Goal: Find specific page/section: Find specific page/section

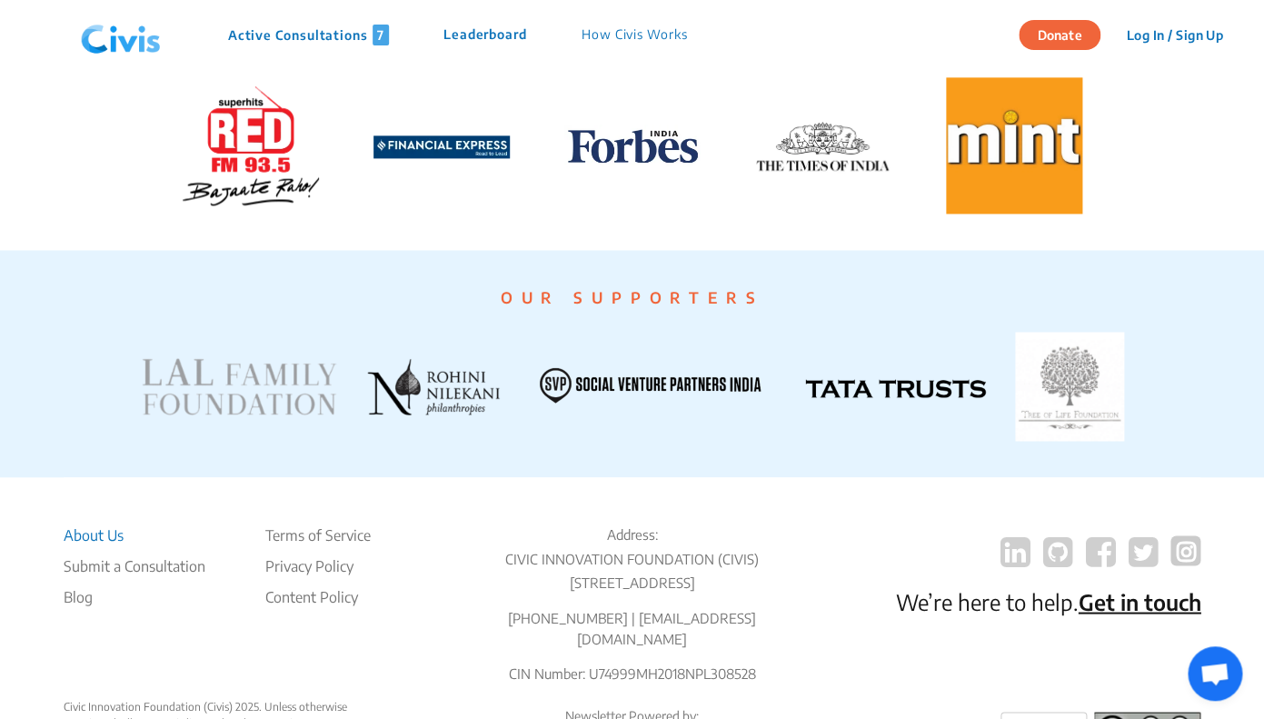
click at [87, 545] on li "About Us" at bounding box center [135, 534] width 142 height 22
click at [112, 545] on li "About Us" at bounding box center [135, 534] width 142 height 22
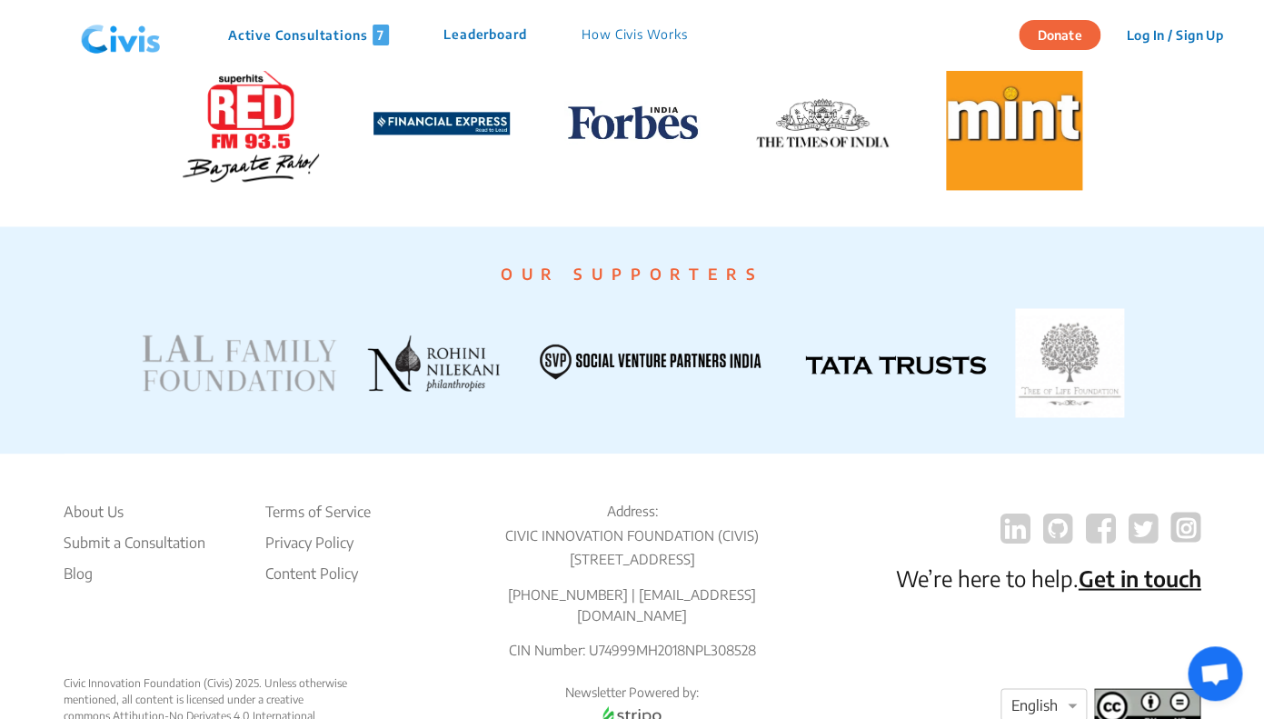
scroll to position [3400, 0]
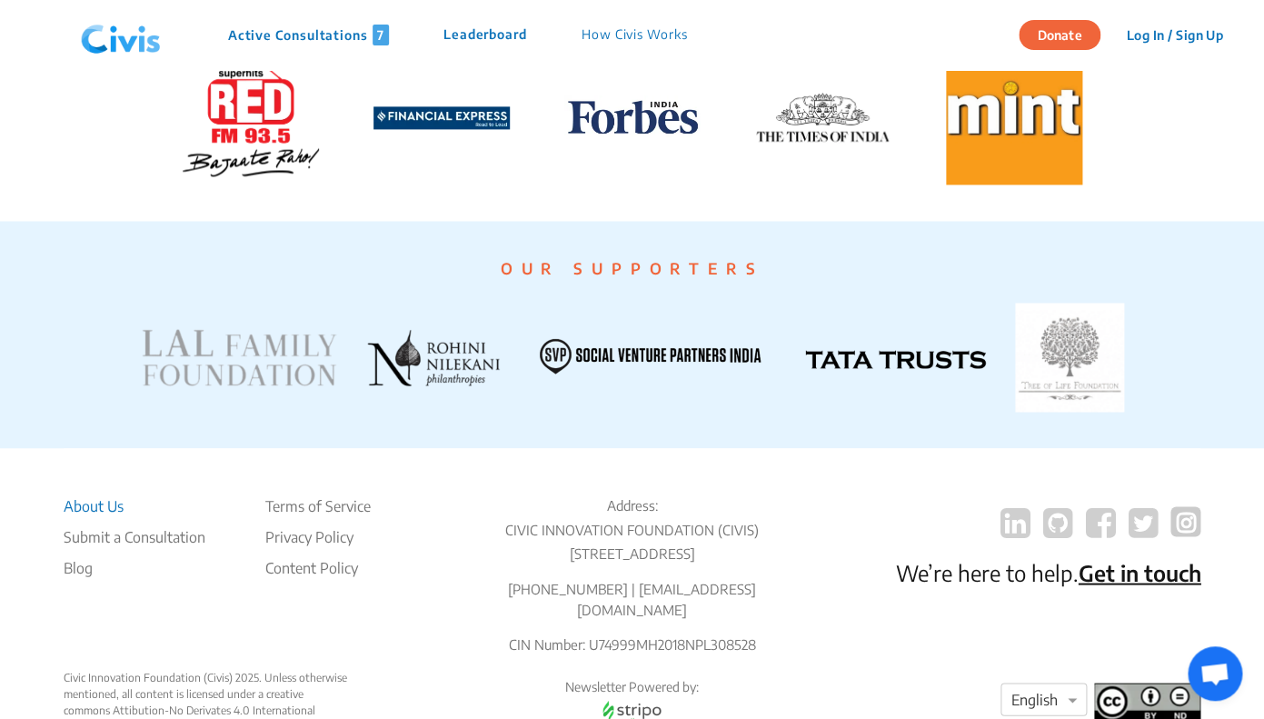
click at [116, 516] on li "About Us" at bounding box center [135, 505] width 142 height 22
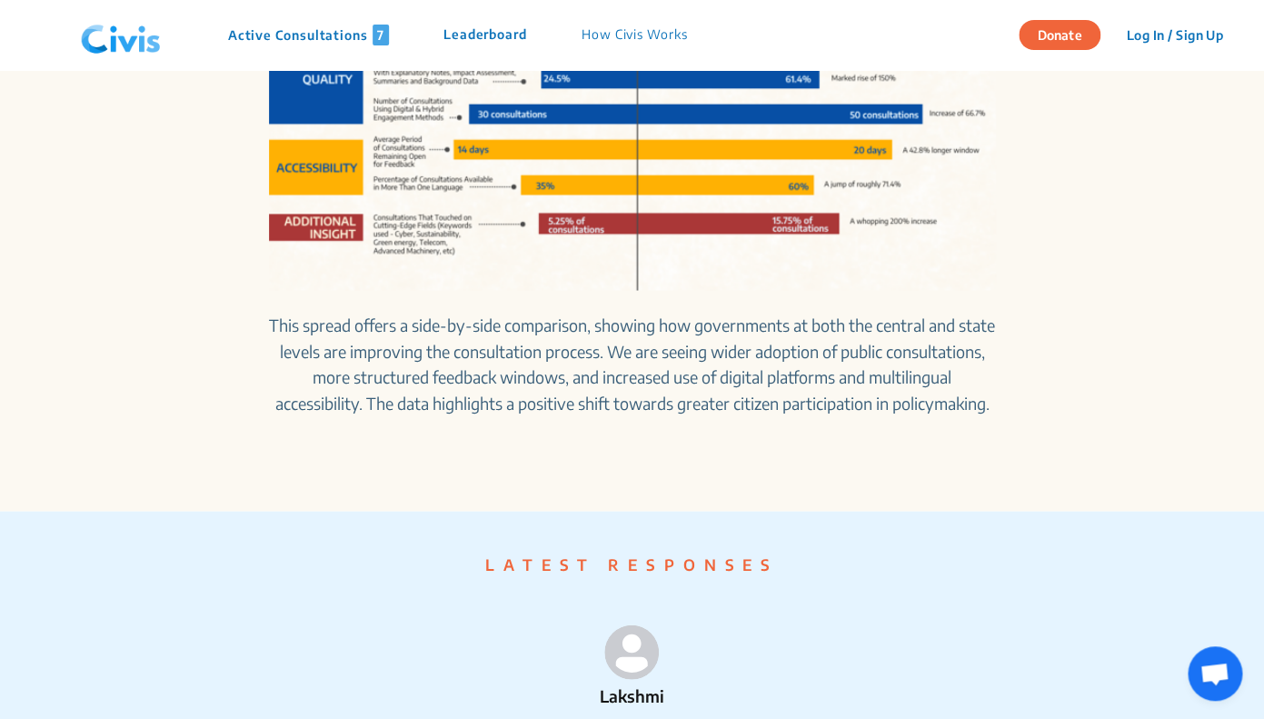
scroll to position [937, 0]
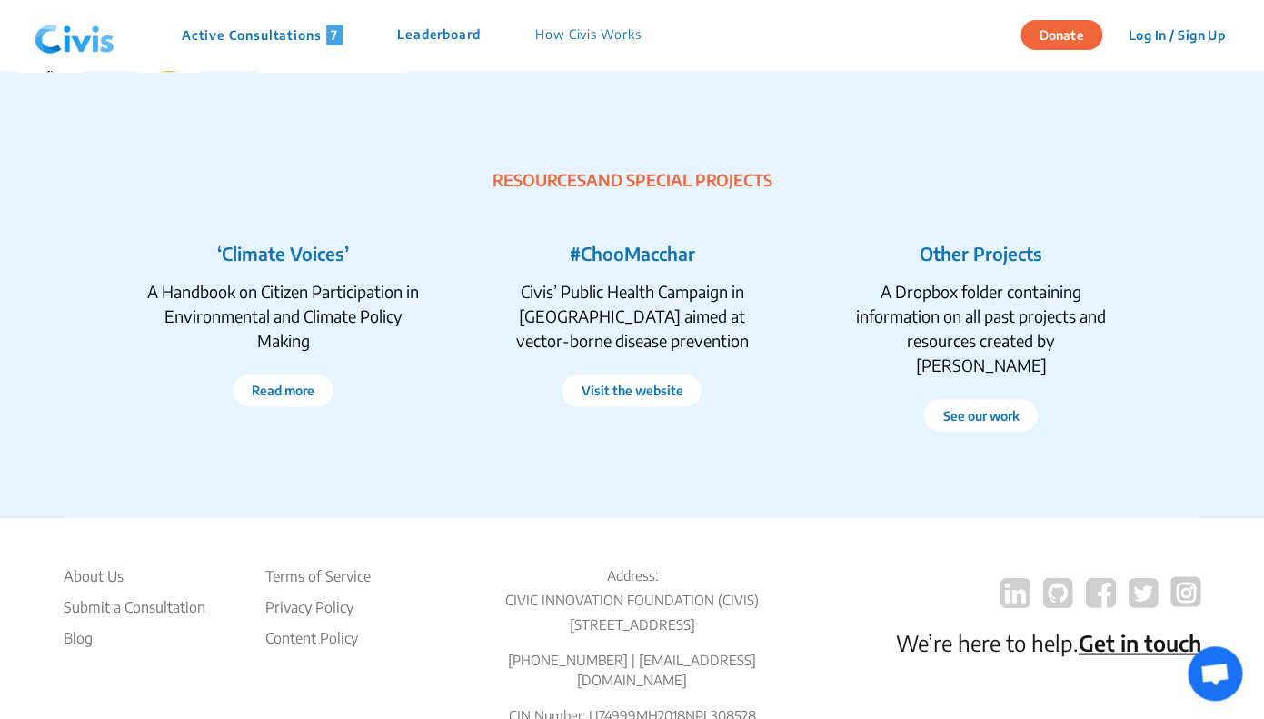
scroll to position [3377, 0]
